Goal: Transaction & Acquisition: Purchase product/service

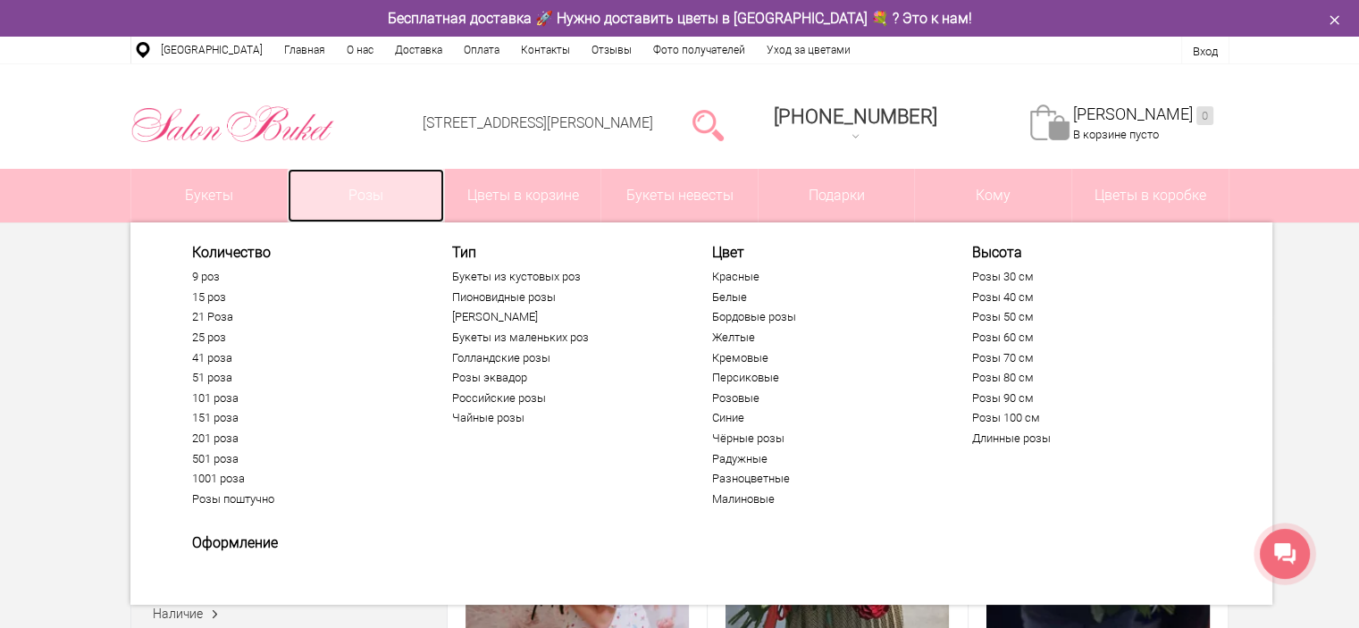
click at [373, 197] on link "Розы" at bounding box center [366, 196] width 156 height 54
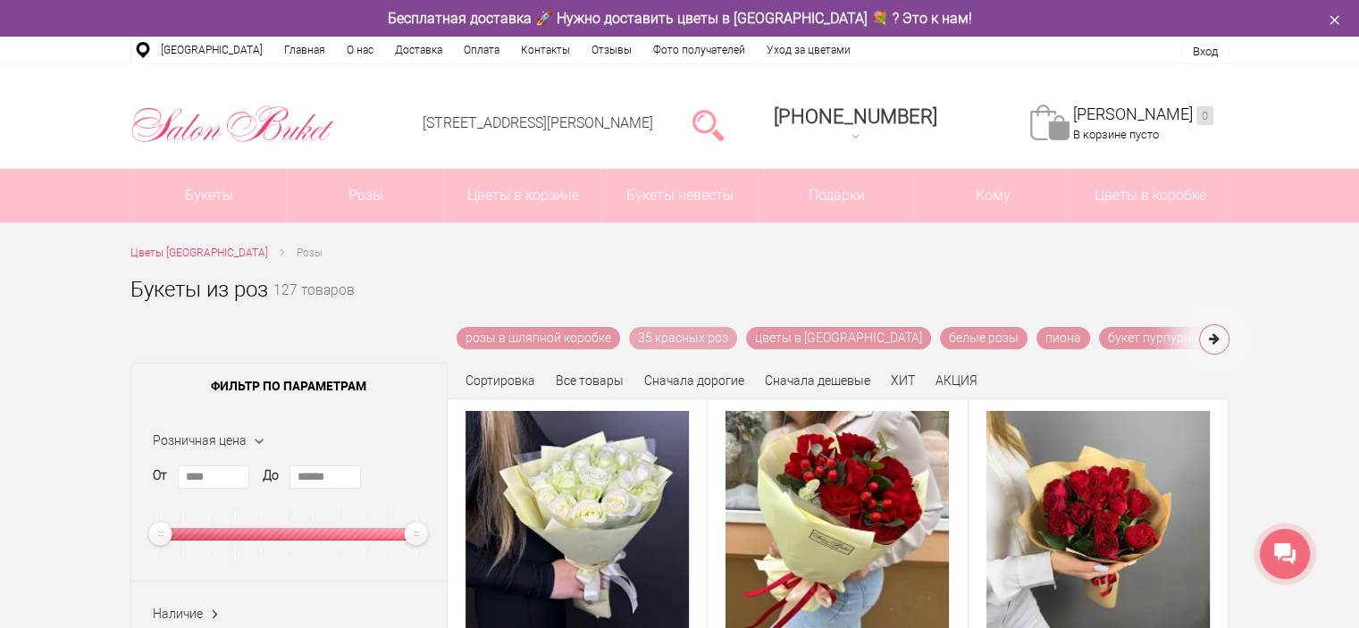
click at [690, 339] on link "35 красных роз" at bounding box center [683, 338] width 108 height 22
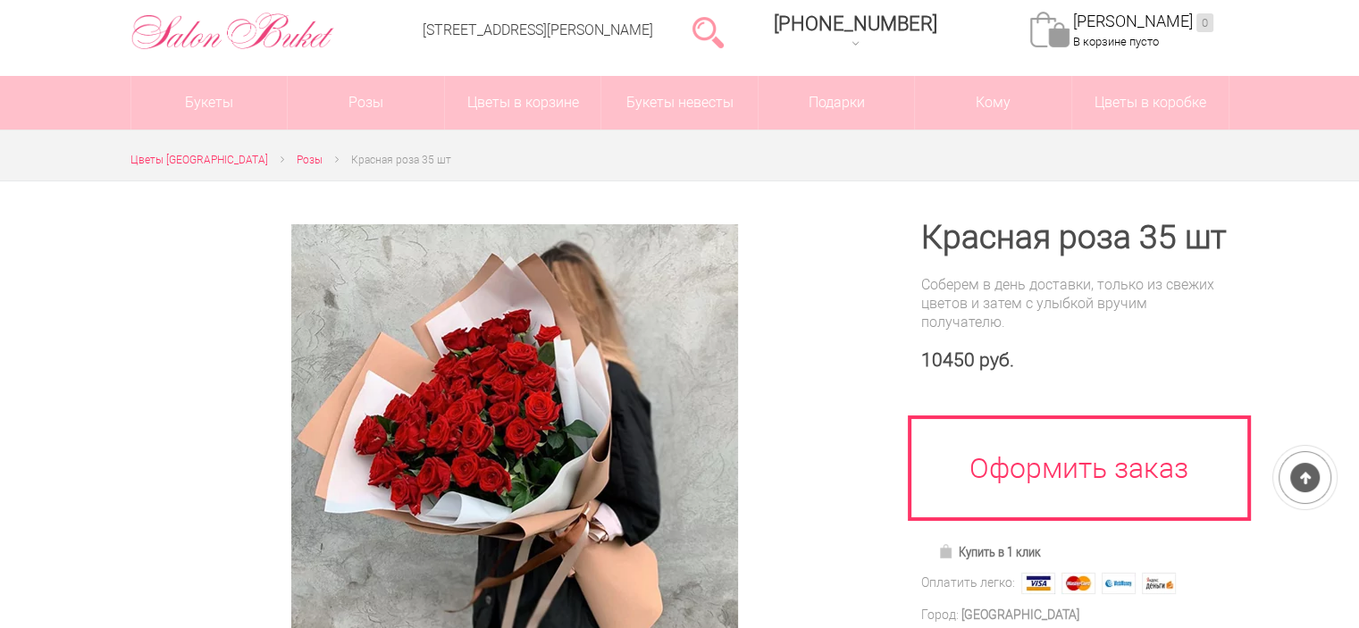
scroll to position [89, 0]
